Goal: Information Seeking & Learning: Understand process/instructions

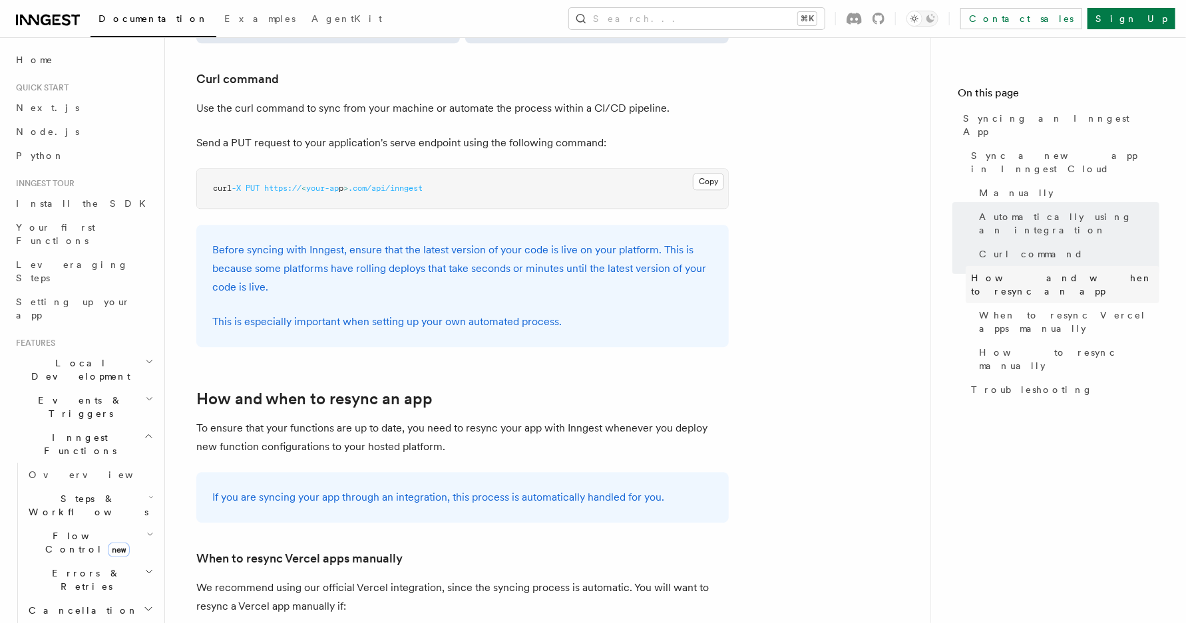
click at [1011, 271] on span "How and when to resync an app" at bounding box center [1065, 284] width 188 height 27
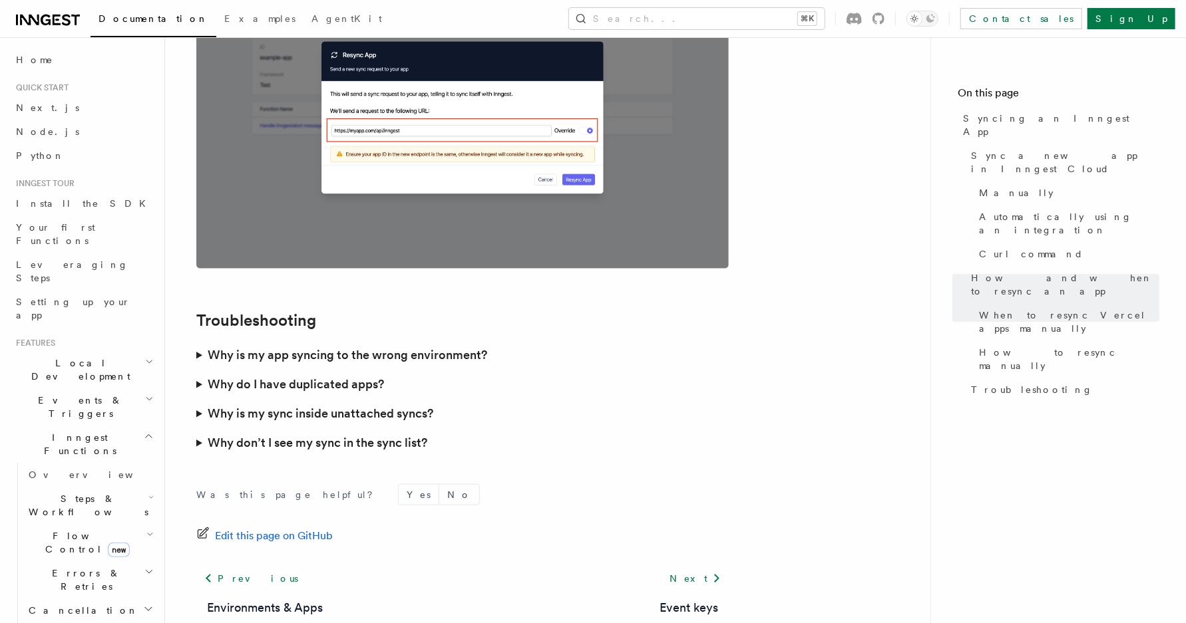
scroll to position [3779, 0]
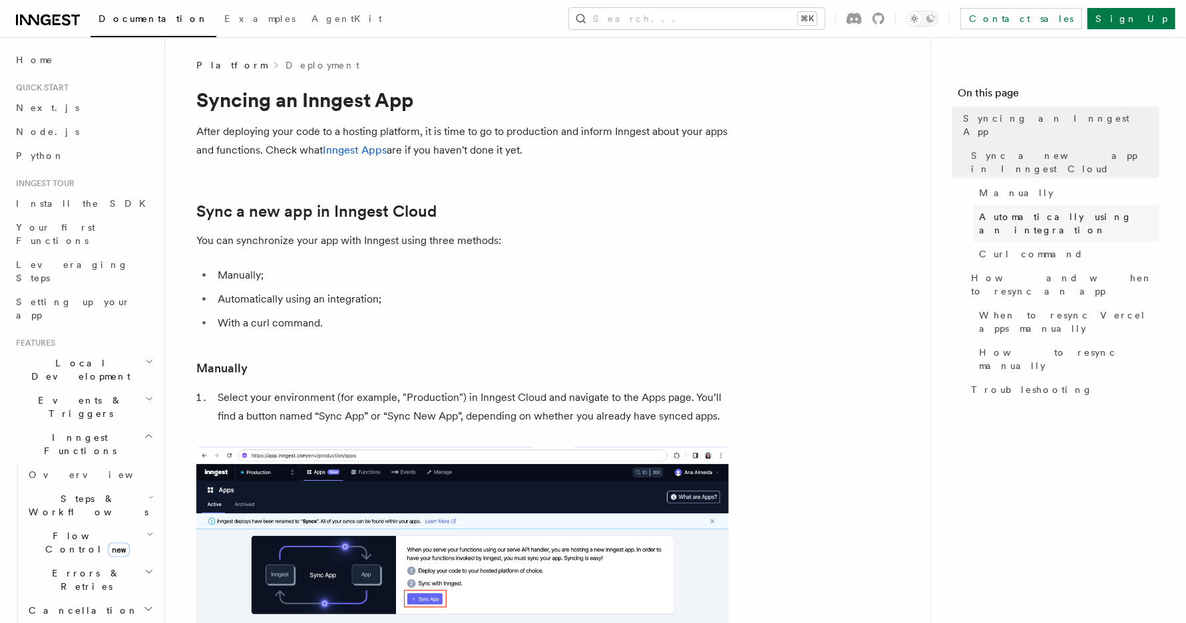
click at [1009, 210] on span "Automatically using an integration" at bounding box center [1069, 223] width 180 height 27
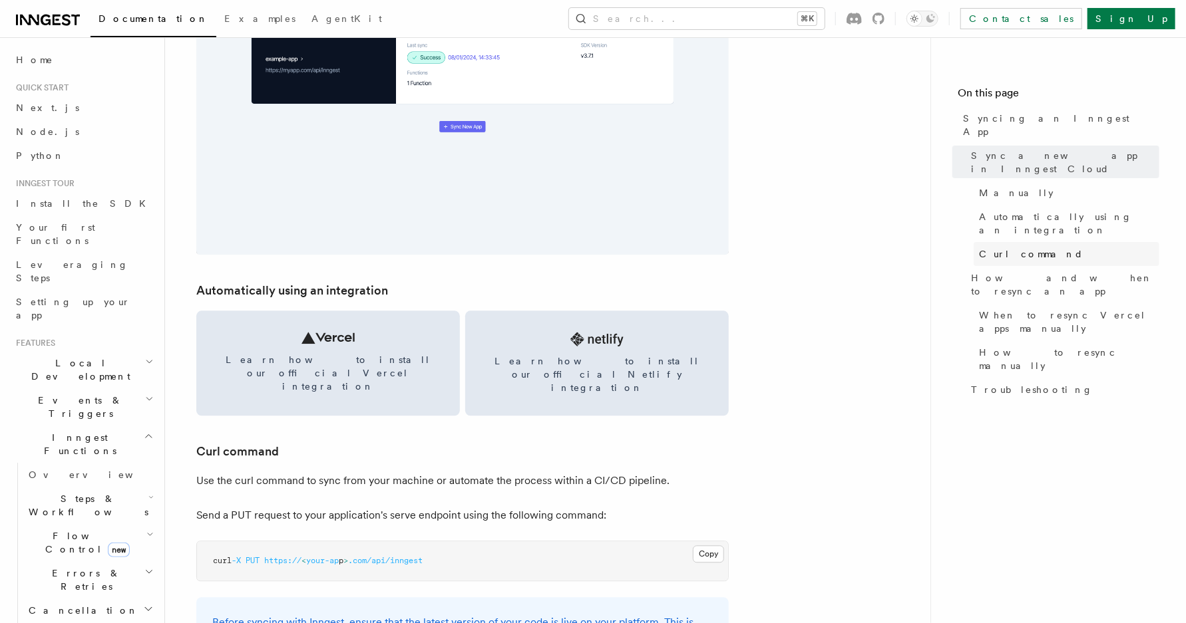
click at [1009, 242] on link "Curl command" at bounding box center [1066, 254] width 186 height 24
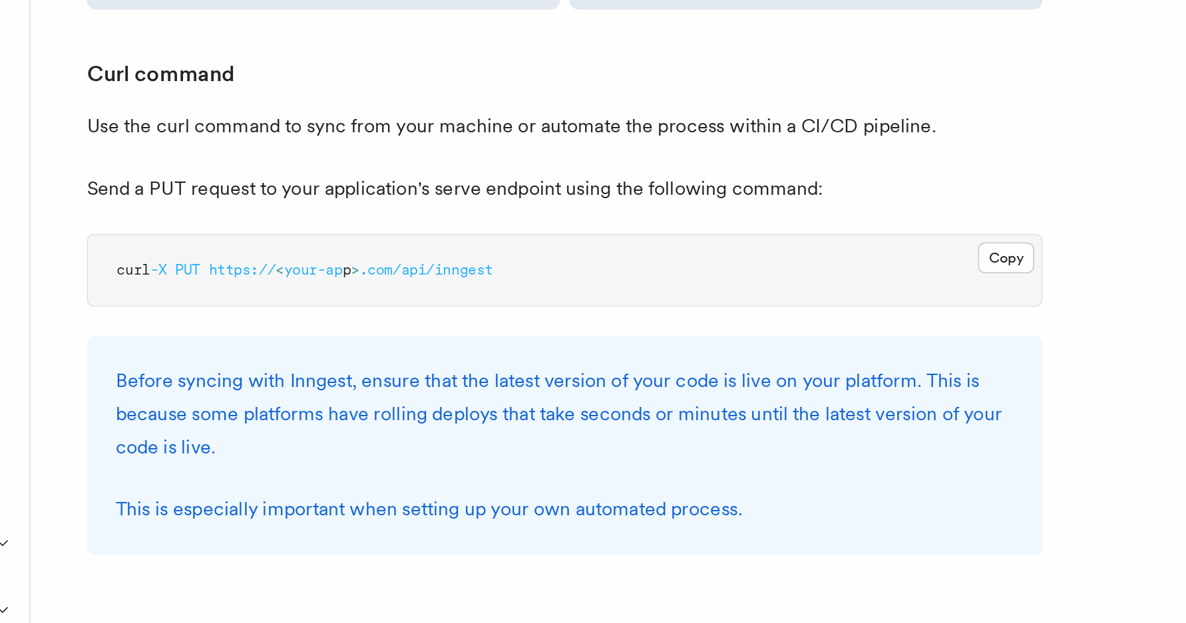
scroll to position [1981, 0]
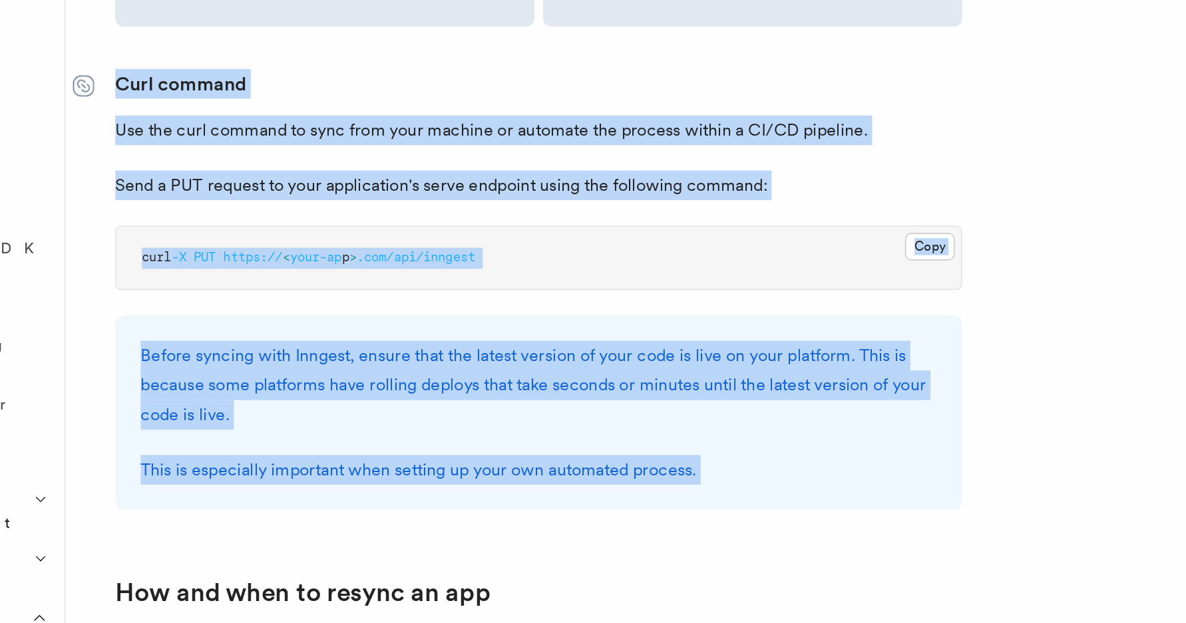
drag, startPoint x: 573, startPoint y: 342, endPoint x: 177, endPoint y: 81, distance: 474.4
click at [186, 81] on article "Platform Deployment Syncing an Inngest App After deploying your code to a hosti…" at bounding box center [547, 270] width 723 height 4387
copy article "Curl command Use the curl command to sync from your machine or automate the pro…"
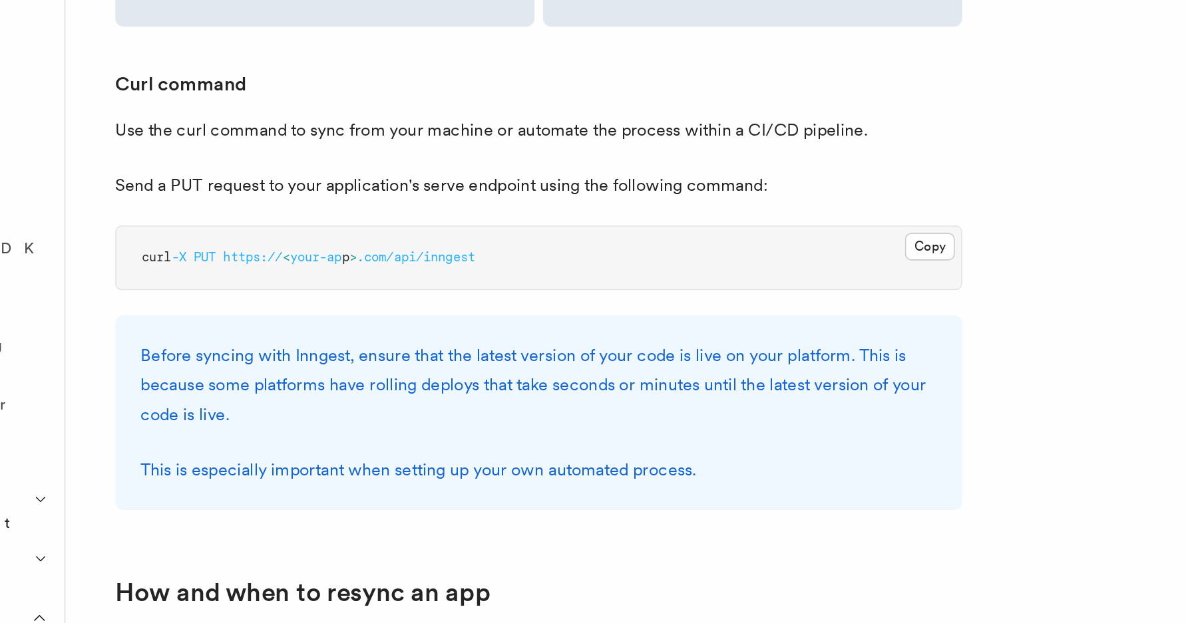
click at [347, 155] on p "Send a PUT request to your application's serve endpoint using the following com…" at bounding box center [462, 164] width 532 height 19
click at [393, 190] on pre "curl -X PUT https:// < your-ap p > .com/api/inngest" at bounding box center [462, 210] width 531 height 40
